Goal: Use online tool/utility: Utilize a website feature to perform a specific function

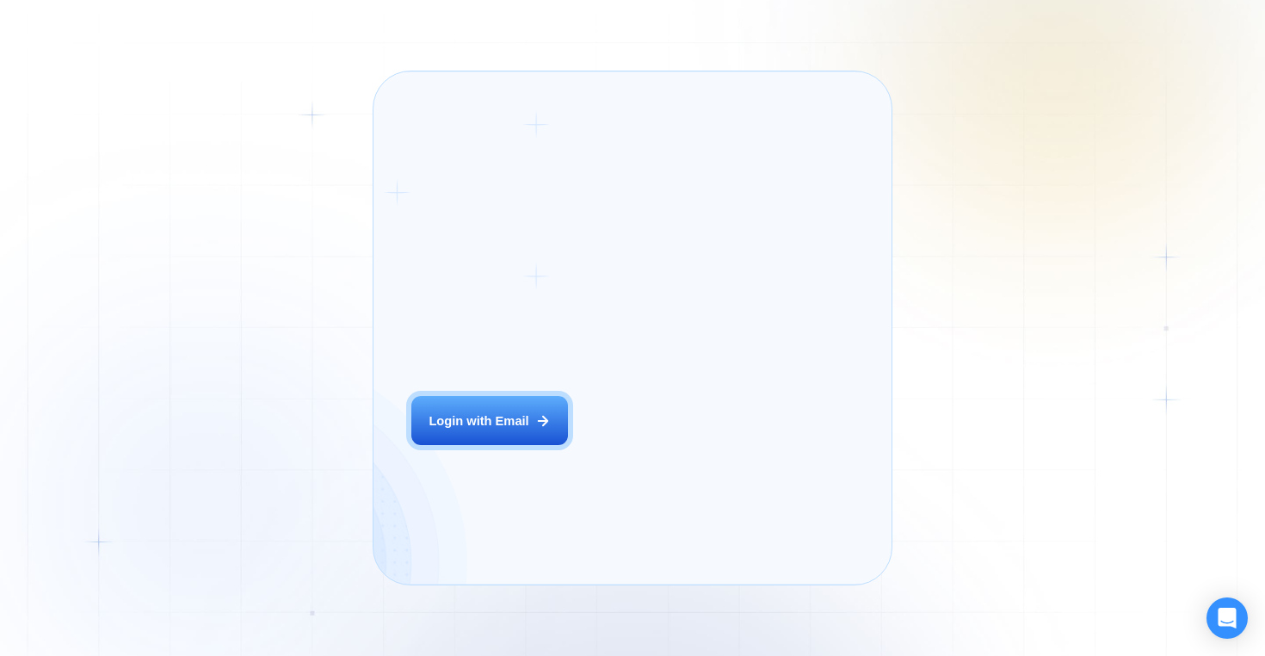
click at [576, 445] on div "Login ‍ Welcome to GigRadar. AI Business Manager for Agencies Login with Email" at bounding box center [510, 327] width 236 height 474
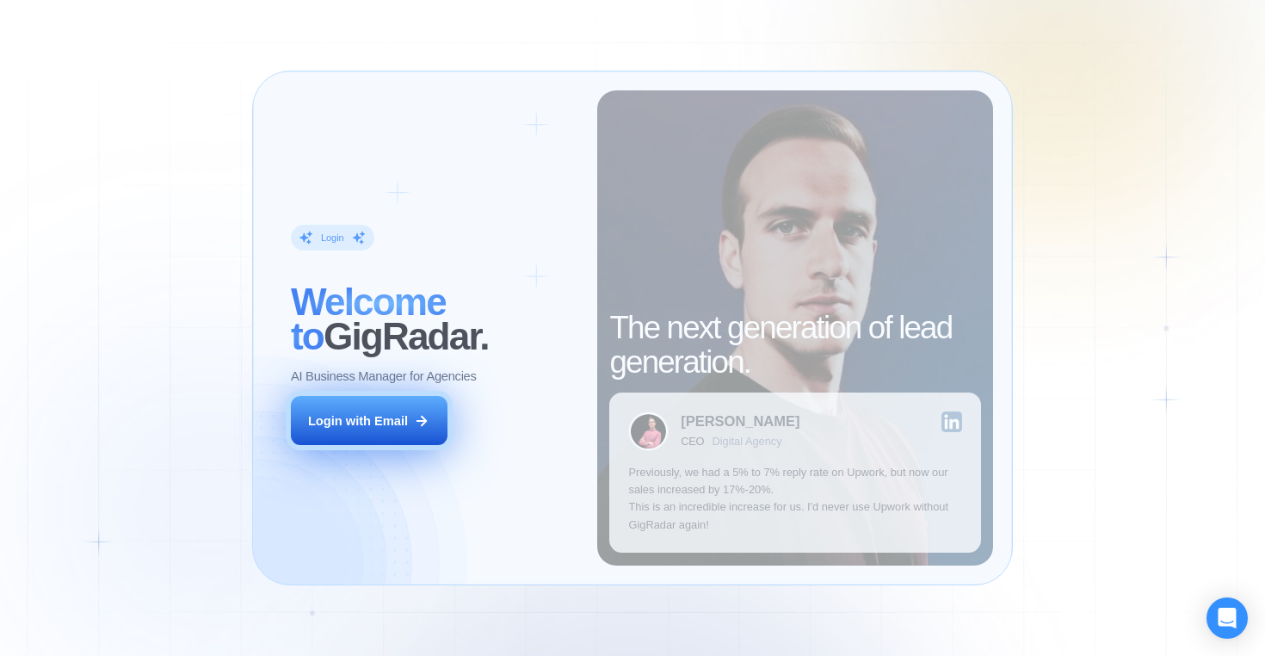
click at [415, 440] on button "Login with Email" at bounding box center [369, 420] width 157 height 49
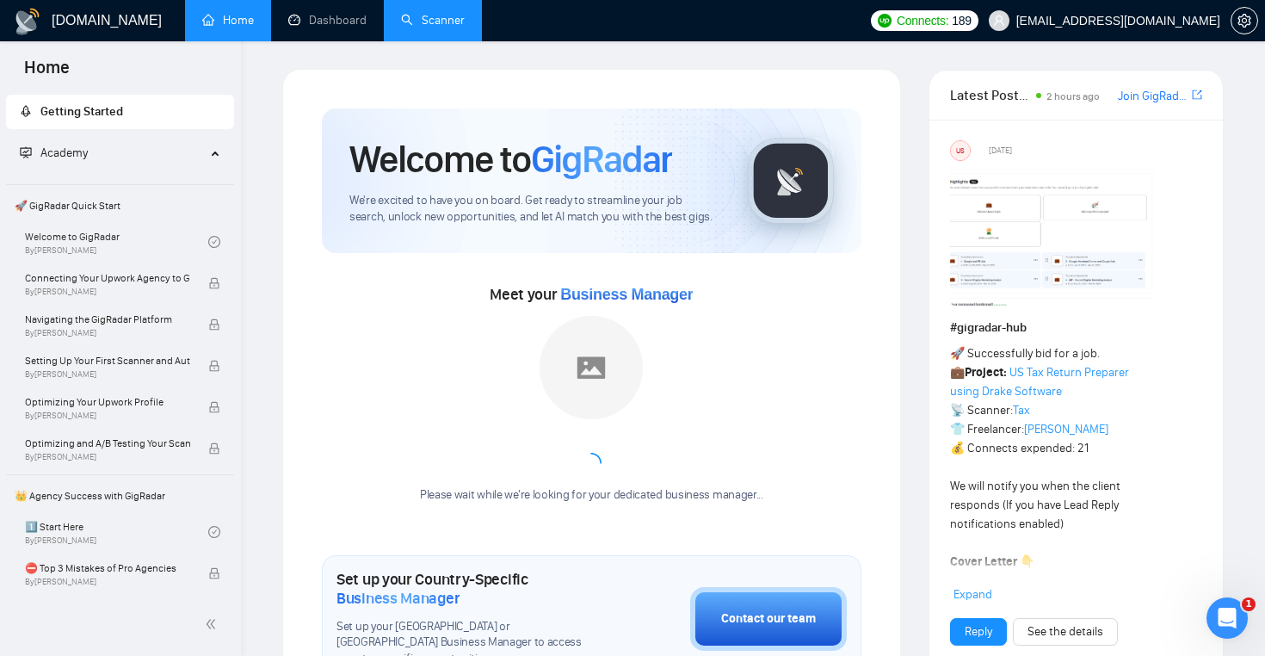
click at [440, 22] on link "Scanner" at bounding box center [433, 20] width 64 height 15
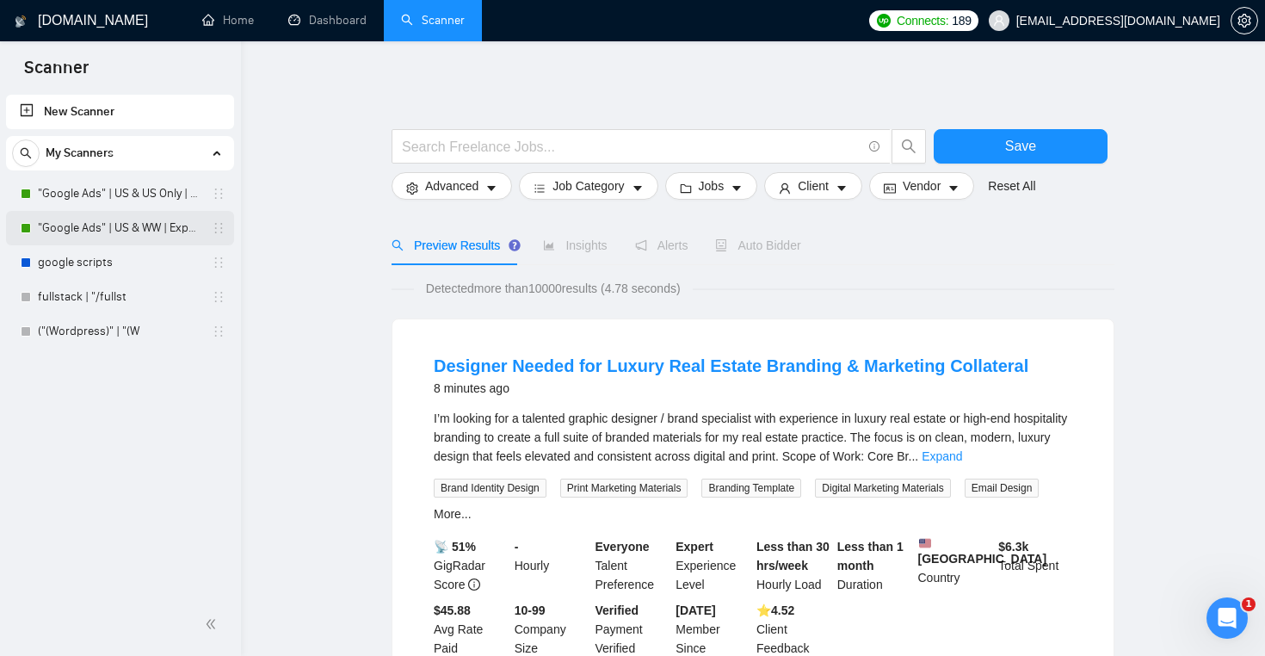
click at [124, 230] on link ""Google Ads" | US & WW | Expert" at bounding box center [119, 228] width 163 height 34
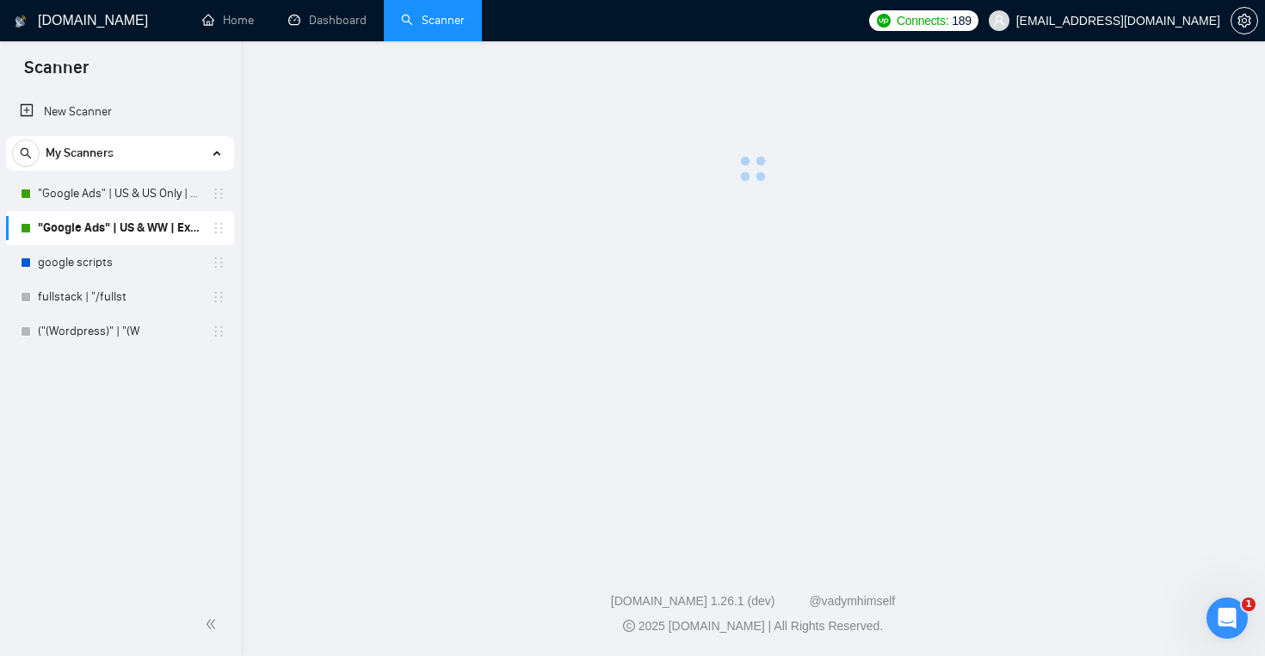
click at [346, 190] on main at bounding box center [752, 296] width 969 height 454
